Goal: Navigation & Orientation: Understand site structure

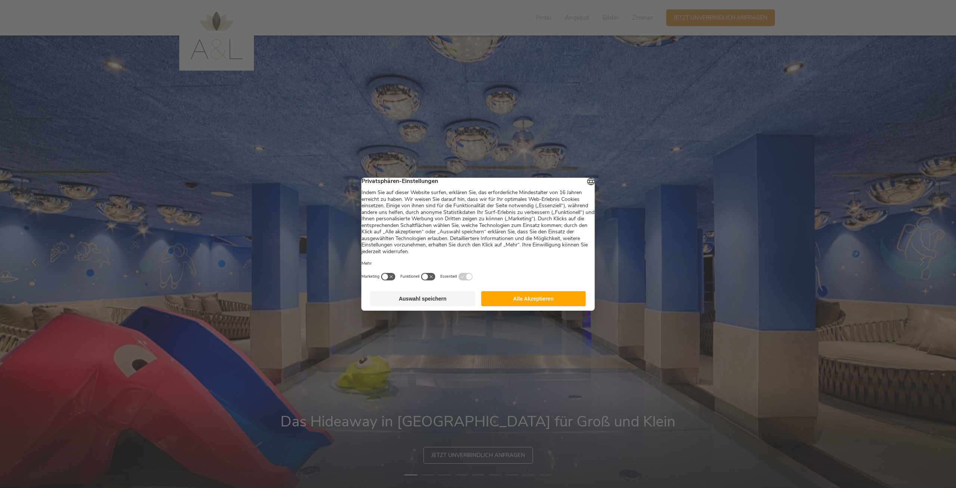
click at [518, 303] on button "Alle Akzeptieren" at bounding box center [533, 298] width 105 height 15
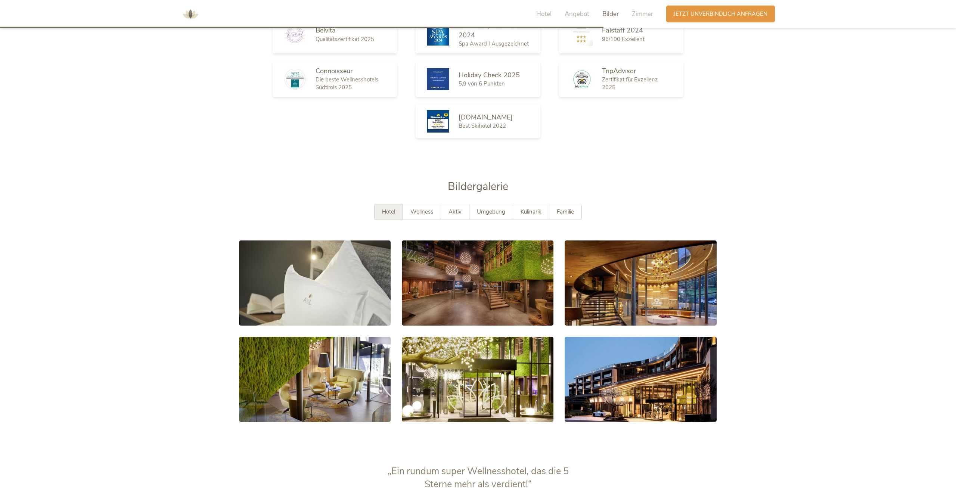
scroll to position [1360, 0]
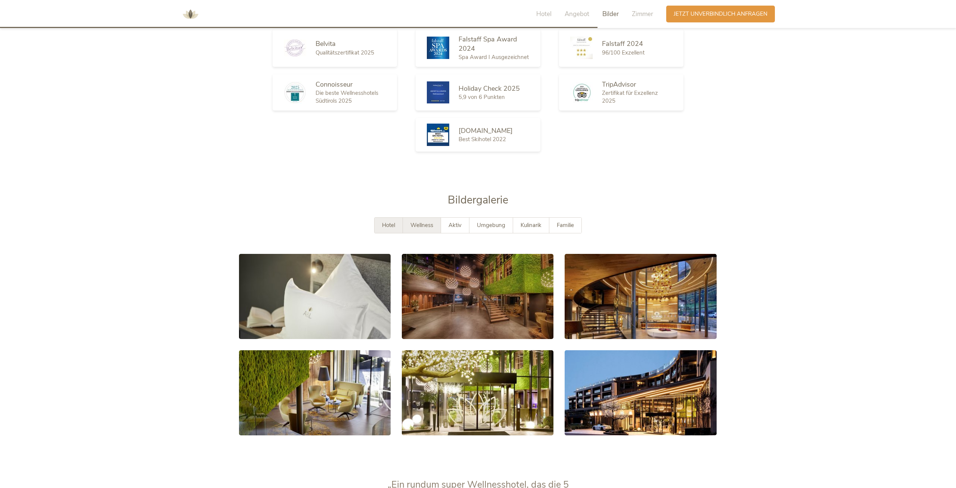
click at [421, 222] on span "Wellness" at bounding box center [422, 225] width 23 height 7
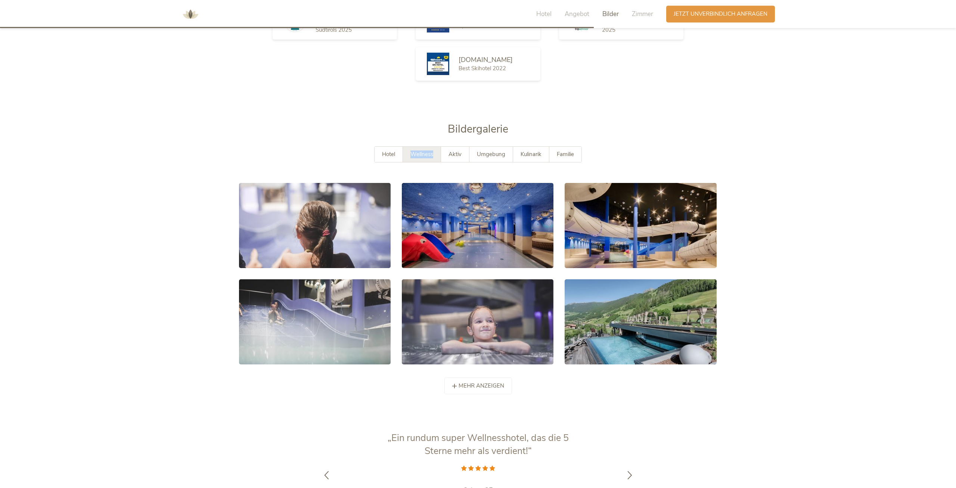
scroll to position [1438, 0]
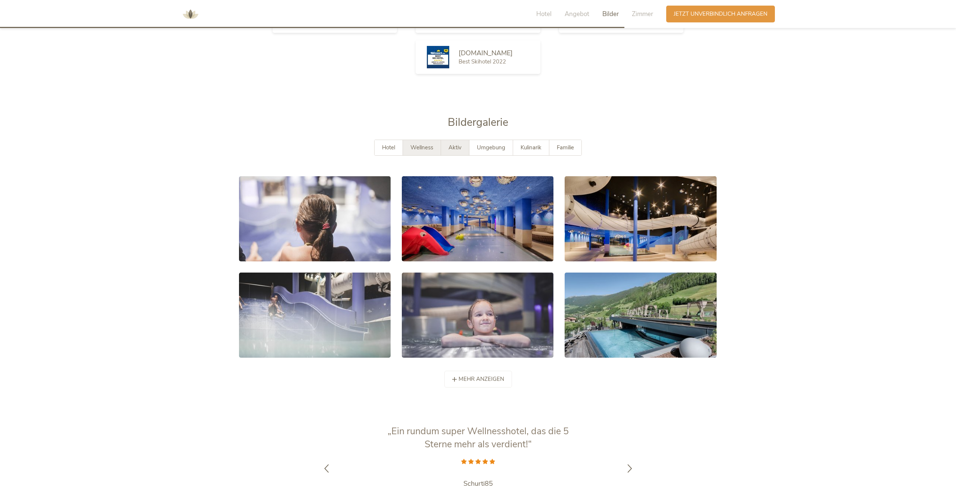
click at [459, 144] on span "Aktiv" at bounding box center [455, 147] width 13 height 7
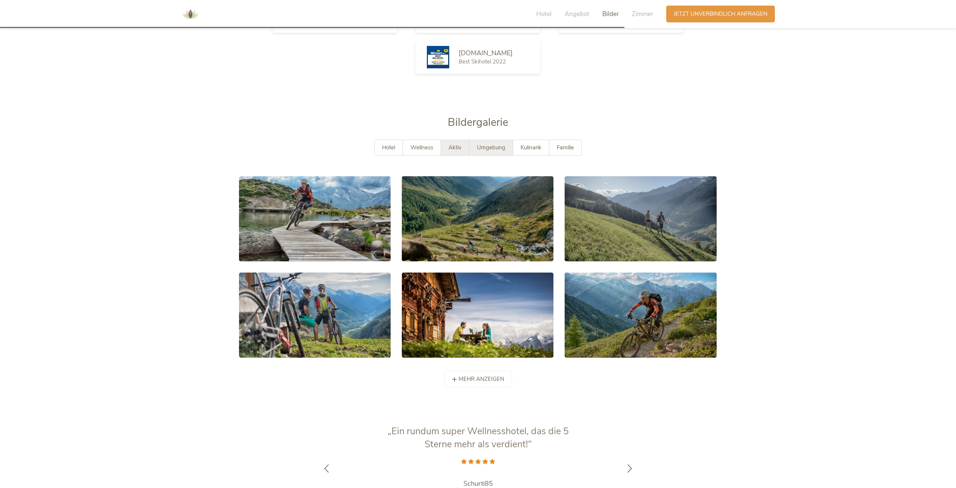
click at [488, 144] on span "Umgebung" at bounding box center [491, 147] width 28 height 7
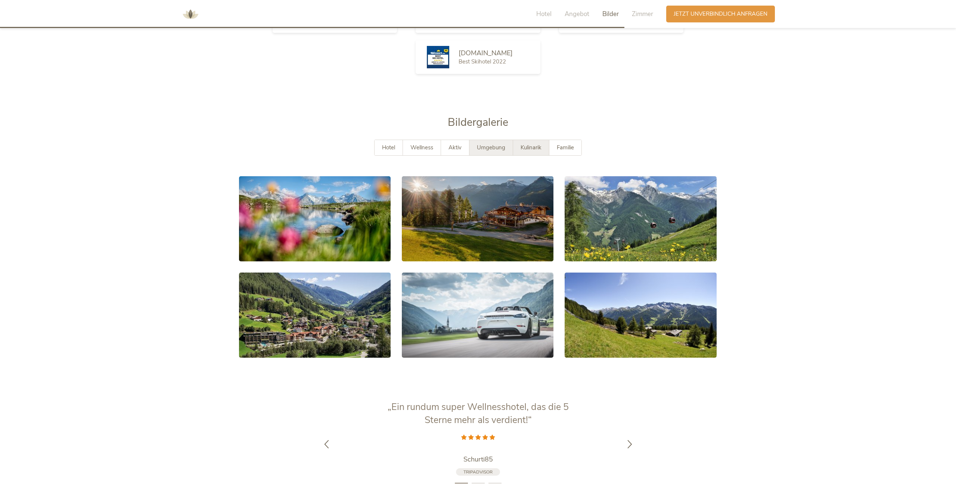
click at [536, 144] on span "Kulinarik" at bounding box center [531, 147] width 21 height 7
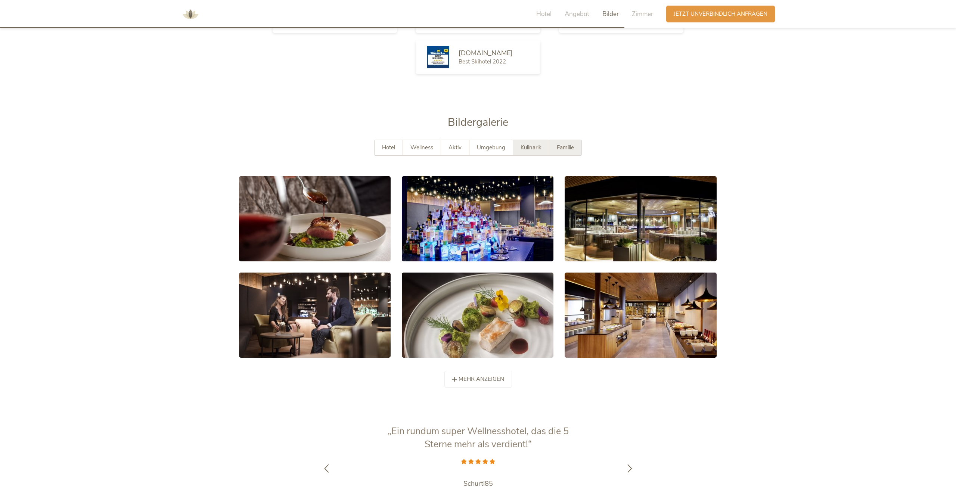
click at [569, 144] on span "Familie" at bounding box center [565, 147] width 17 height 7
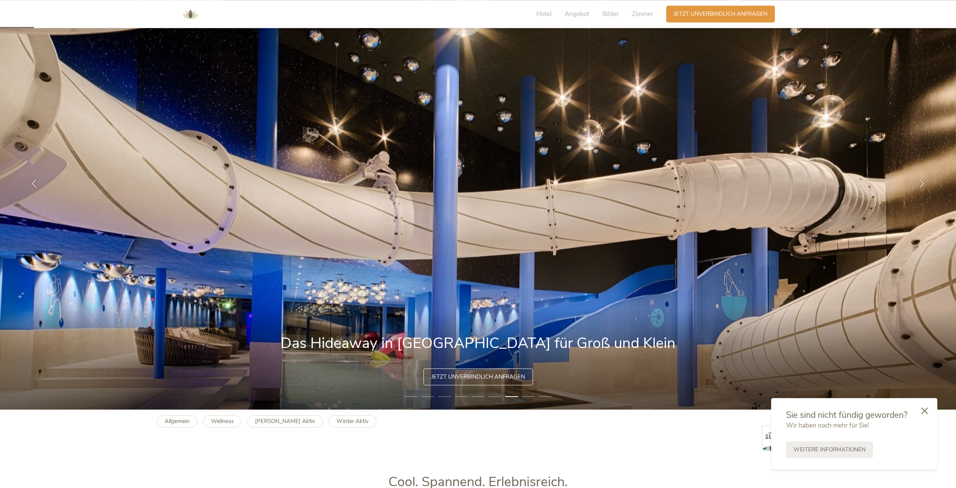
scroll to position [78, 0]
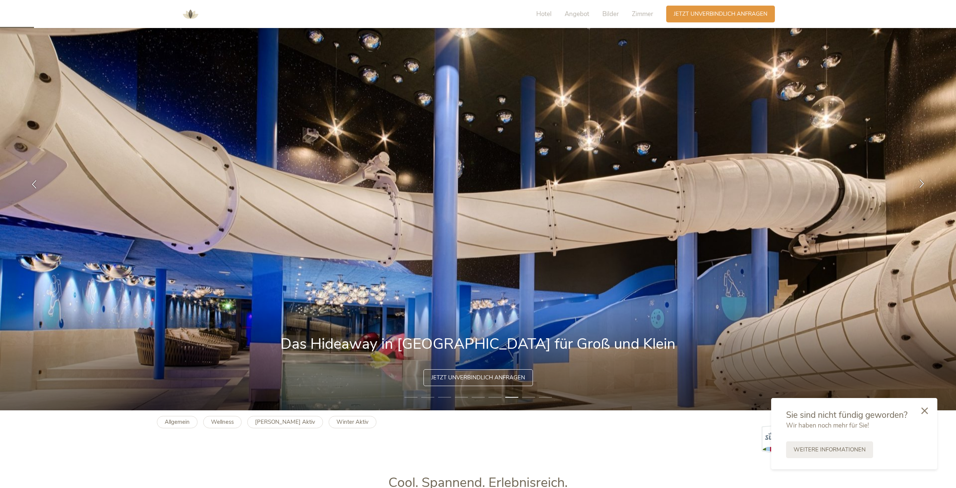
click at [925, 183] on icon at bounding box center [922, 183] width 9 height 9
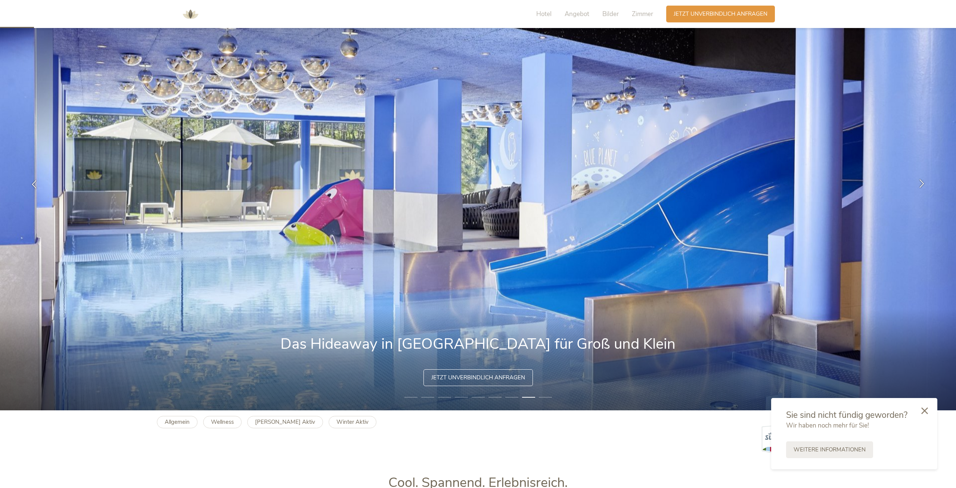
click at [925, 183] on icon at bounding box center [922, 183] width 9 height 9
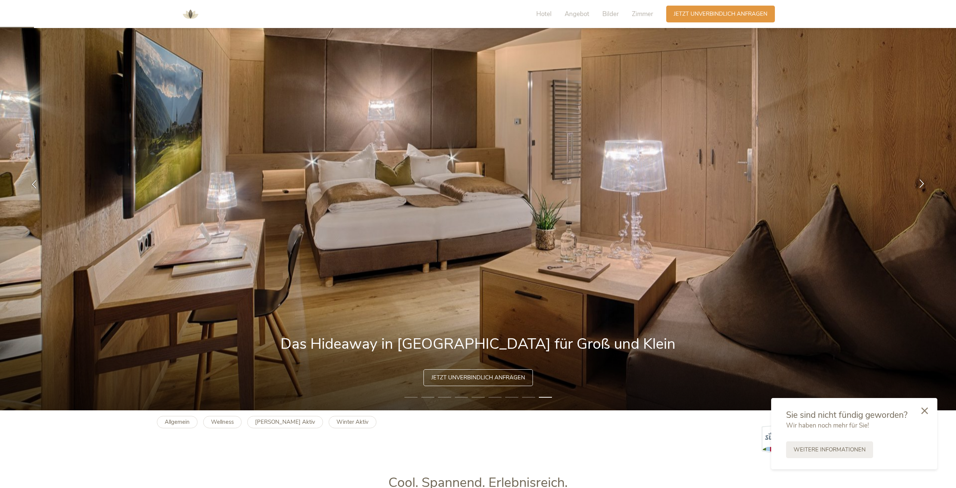
click at [925, 183] on icon at bounding box center [922, 183] width 9 height 9
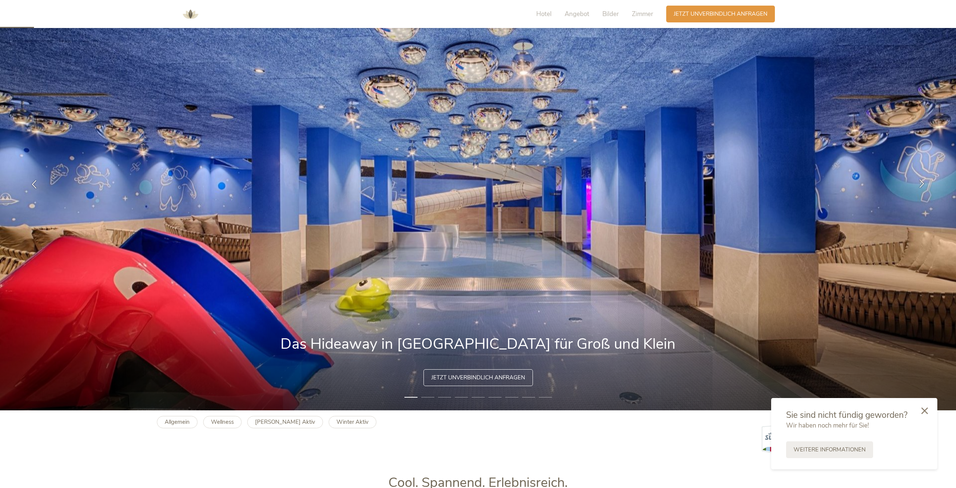
click at [925, 183] on icon at bounding box center [922, 183] width 9 height 9
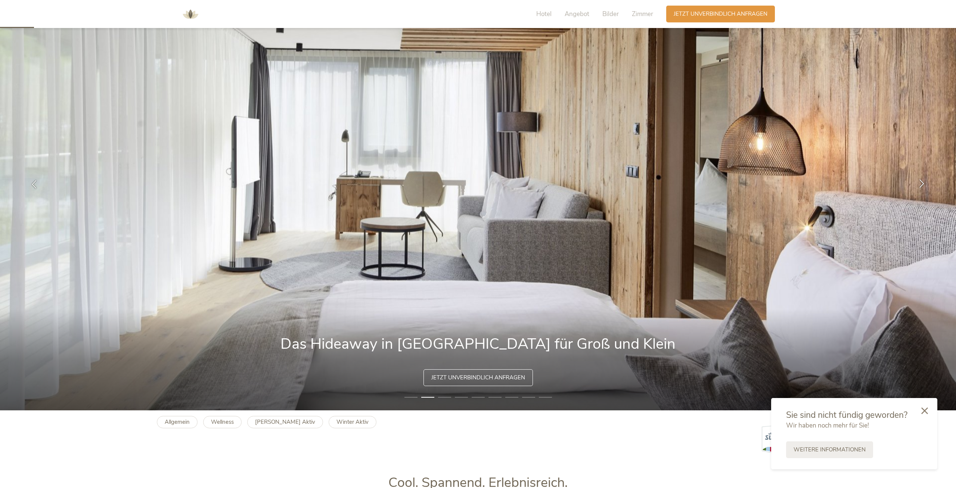
click at [925, 183] on icon at bounding box center [922, 183] width 9 height 9
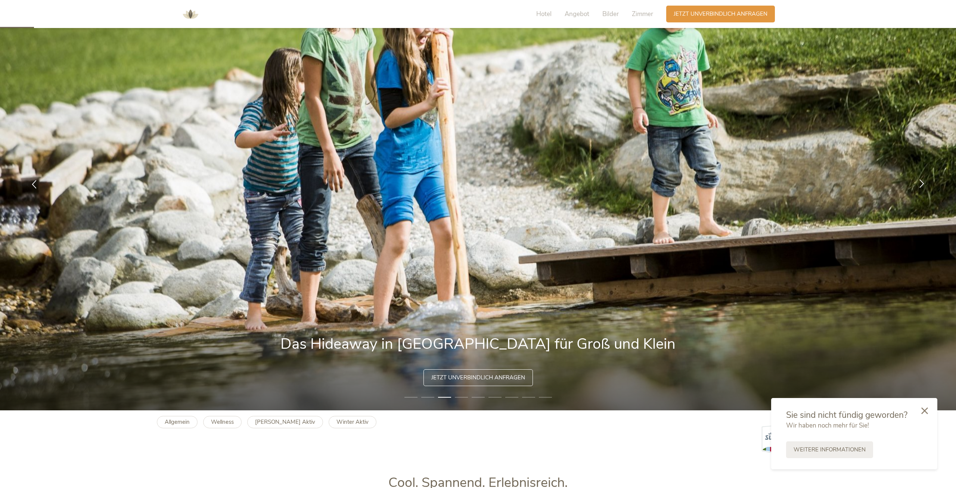
click at [925, 183] on icon at bounding box center [922, 183] width 9 height 9
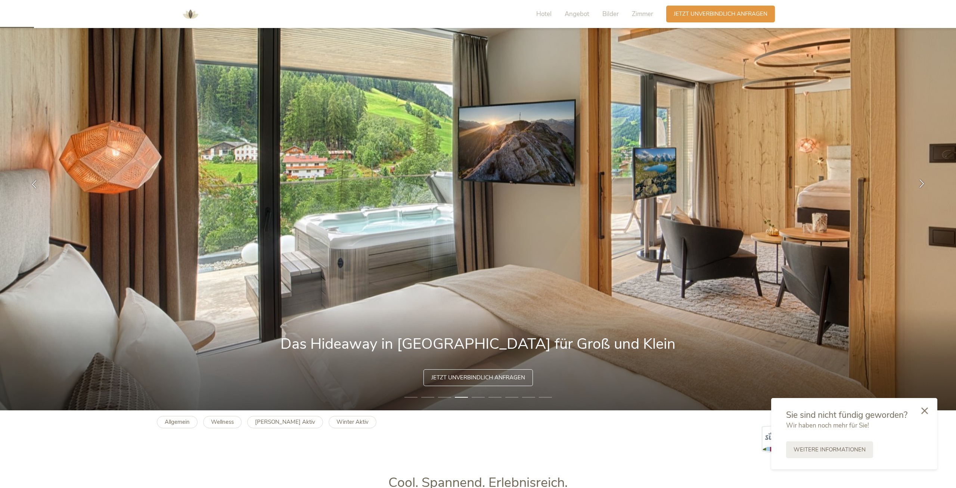
click at [925, 183] on icon at bounding box center [922, 183] width 9 height 9
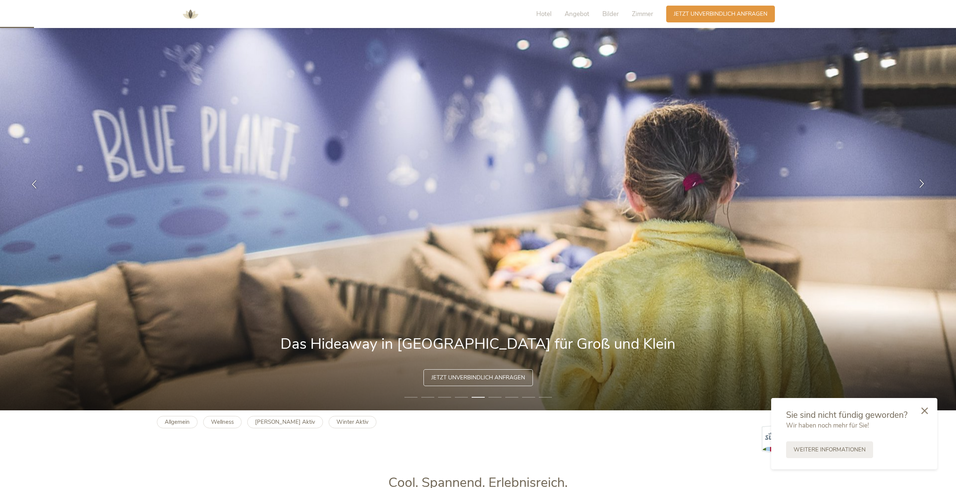
click at [925, 183] on icon at bounding box center [922, 183] width 9 height 9
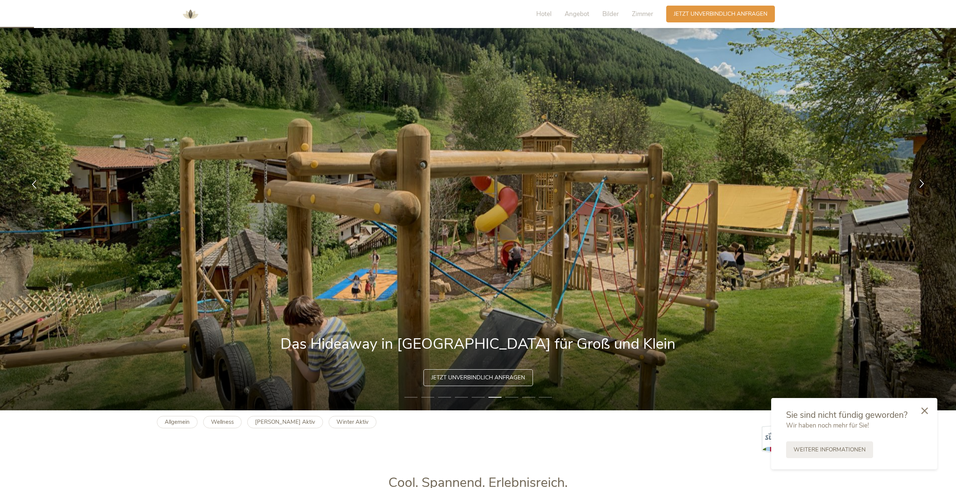
click at [925, 183] on icon at bounding box center [922, 183] width 9 height 9
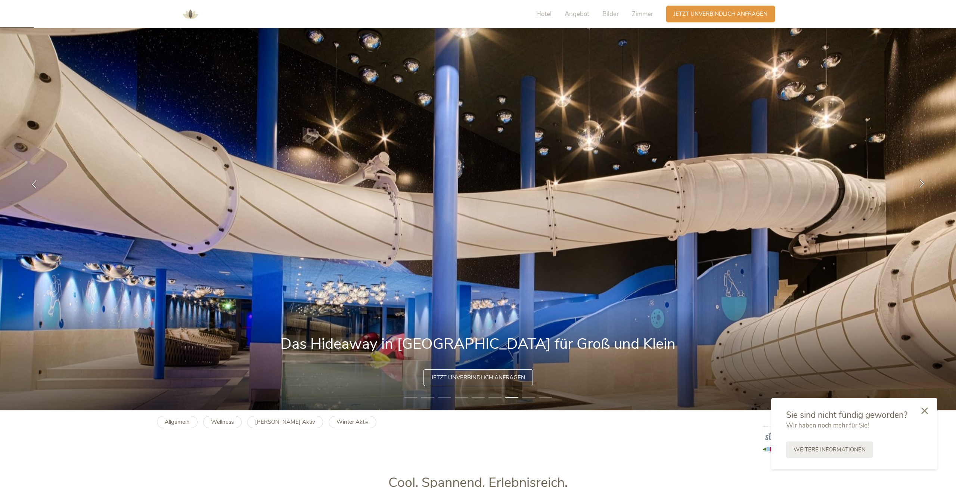
click at [925, 183] on icon at bounding box center [922, 183] width 9 height 9
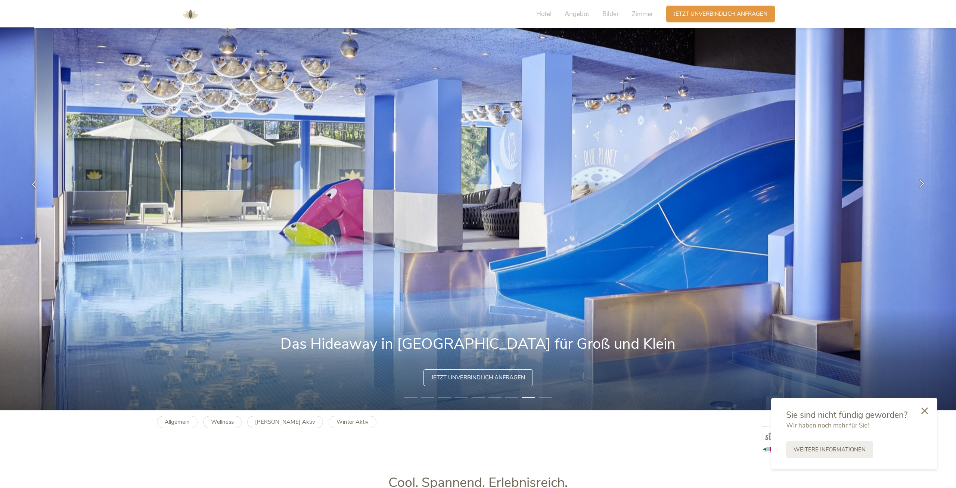
click at [925, 183] on icon at bounding box center [922, 183] width 9 height 9
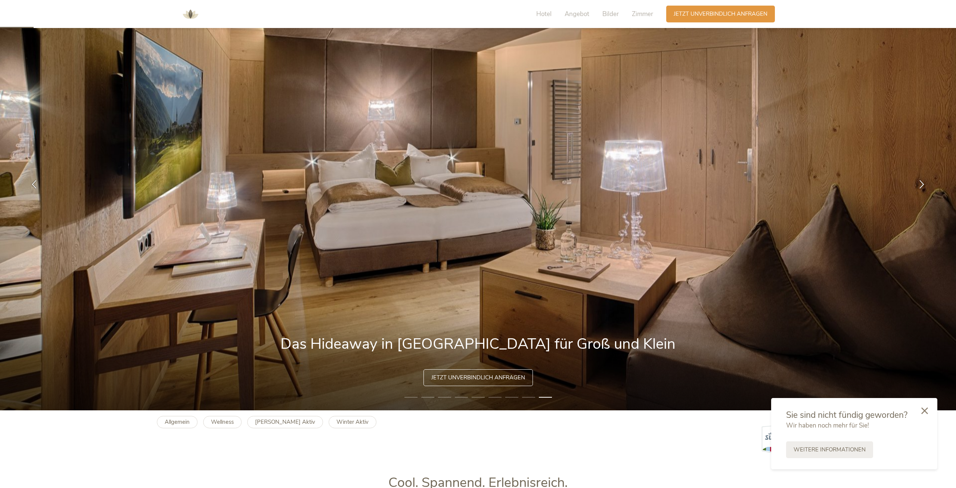
scroll to position [0, 0]
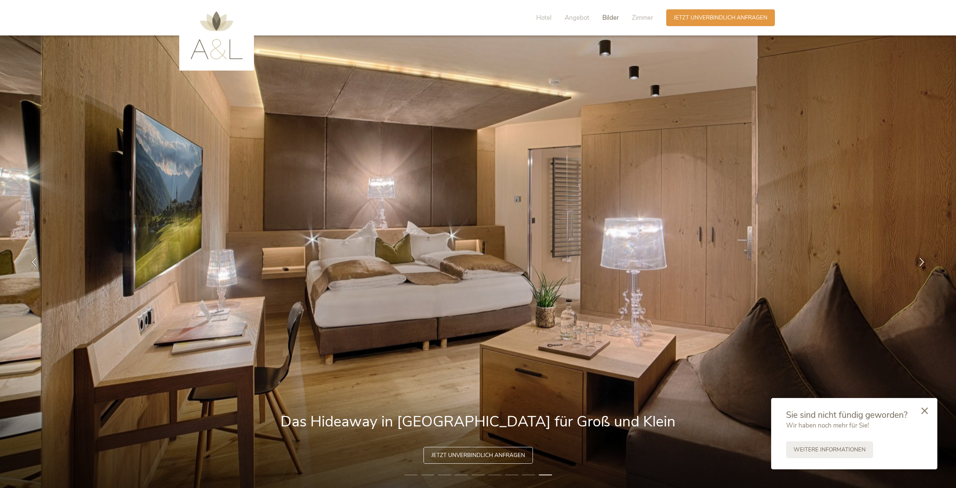
click at [610, 18] on span "Bilder" at bounding box center [611, 17] width 16 height 9
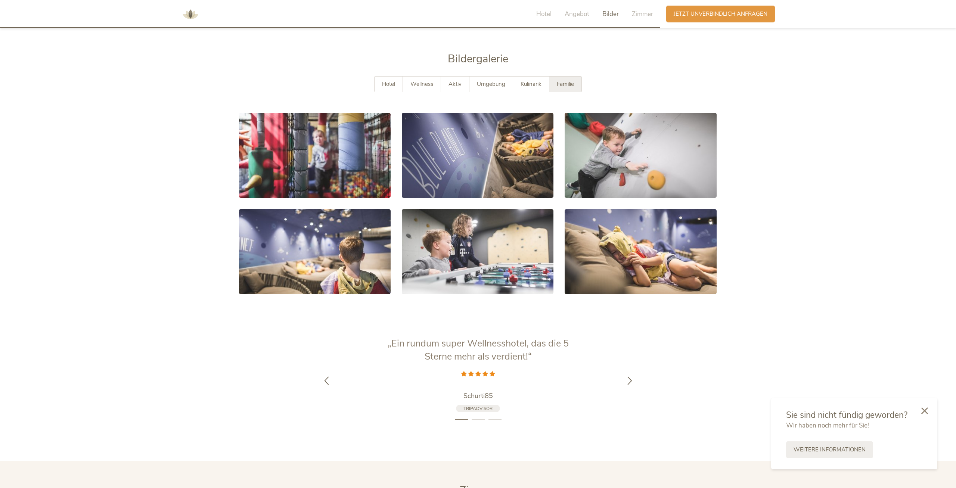
scroll to position [1503, 0]
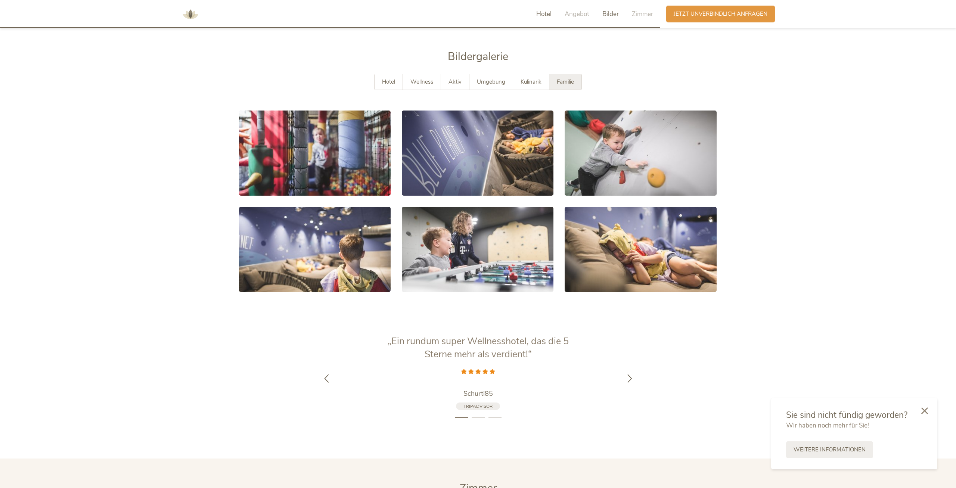
click at [545, 16] on span "Hotel" at bounding box center [543, 14] width 15 height 9
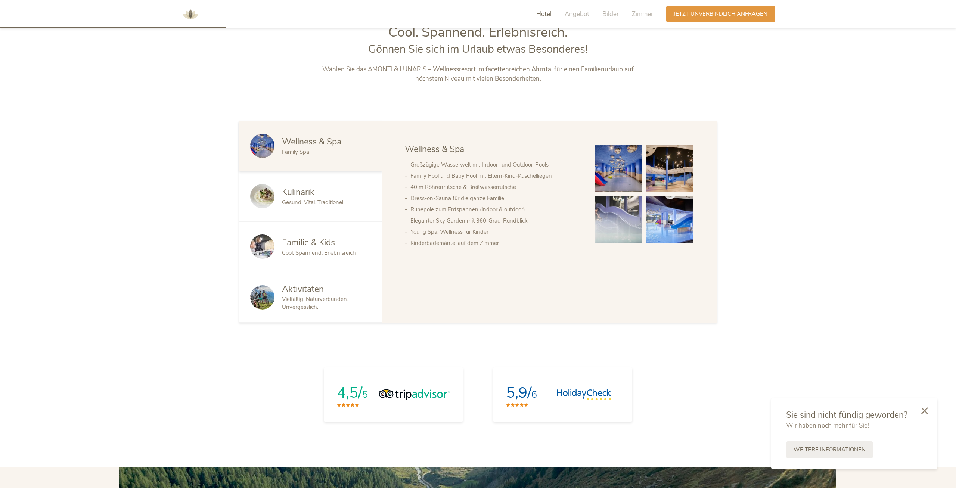
scroll to position [514, 0]
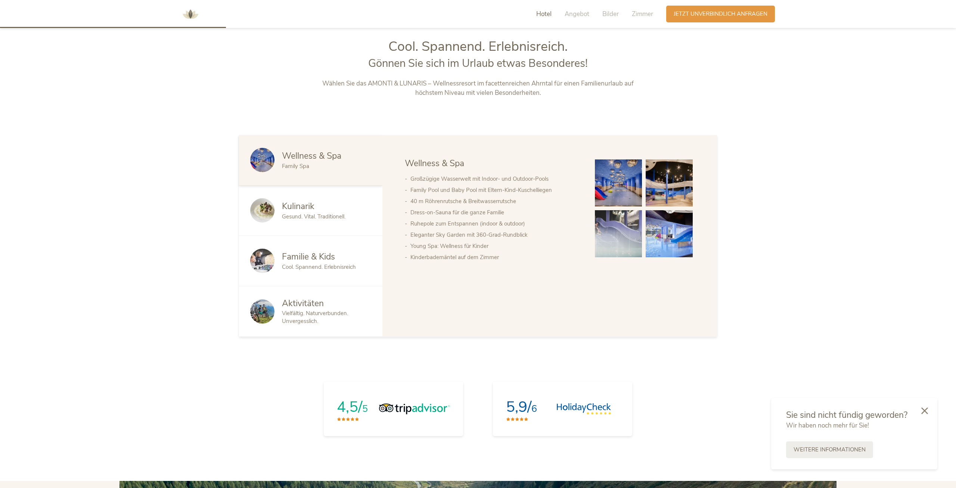
click at [325, 271] on div "Cool. Spannend. Erlebnisreich" at bounding box center [326, 267] width 89 height 8
